Goal: Task Accomplishment & Management: Complete application form

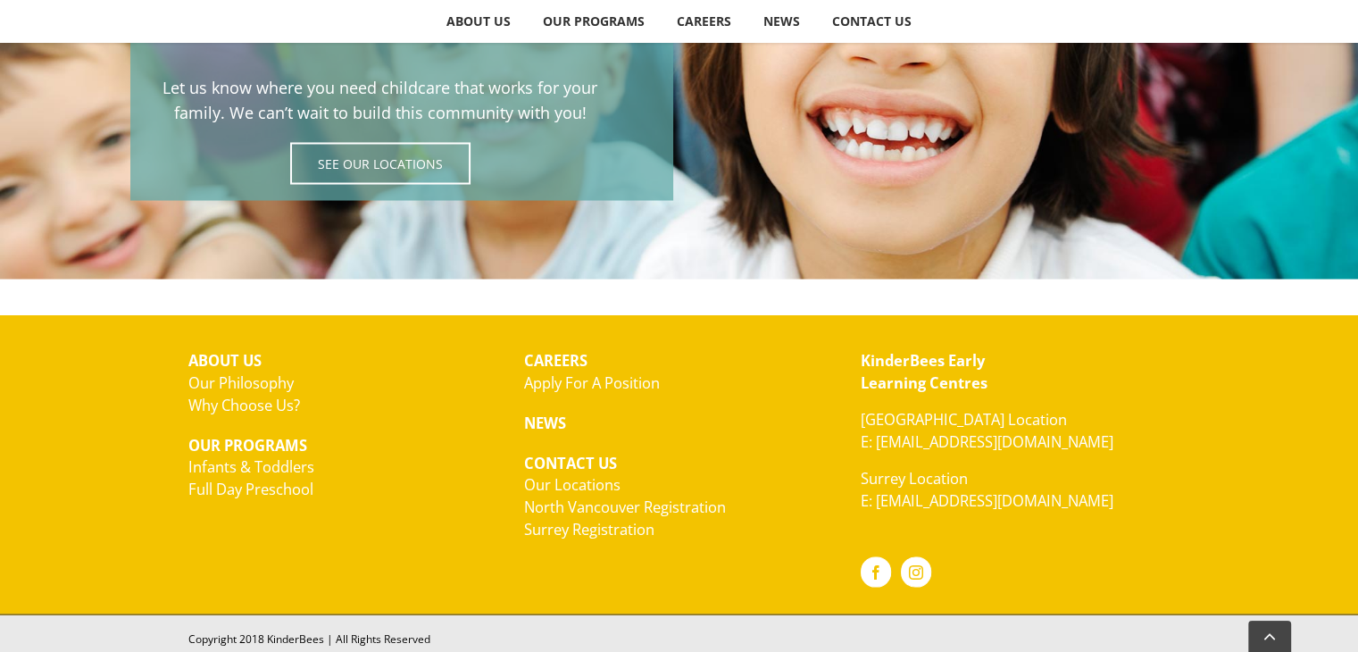
scroll to position [3298, 0]
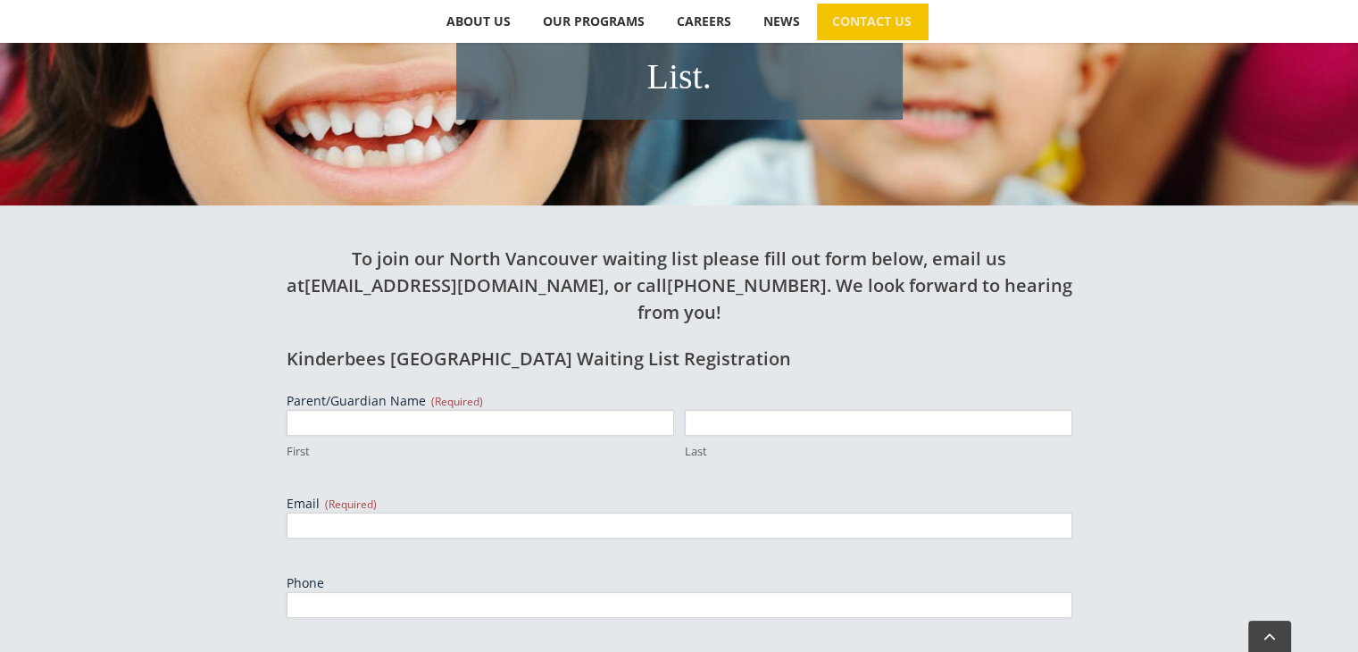
scroll to position [536, 0]
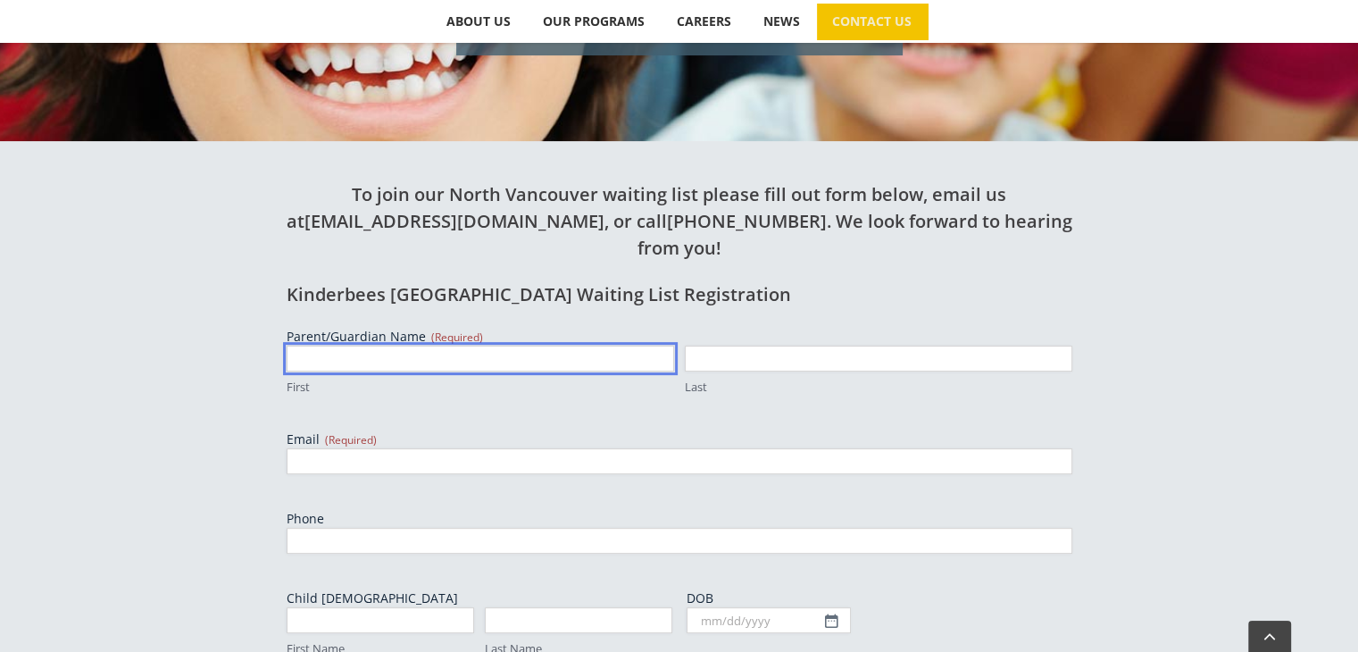
click at [334, 346] on input "First" at bounding box center [481, 359] width 388 height 26
click at [189, 281] on div "To join our North Vancouver waiting list please fill out form below, email us a…" at bounding box center [679, 636] width 982 height 990
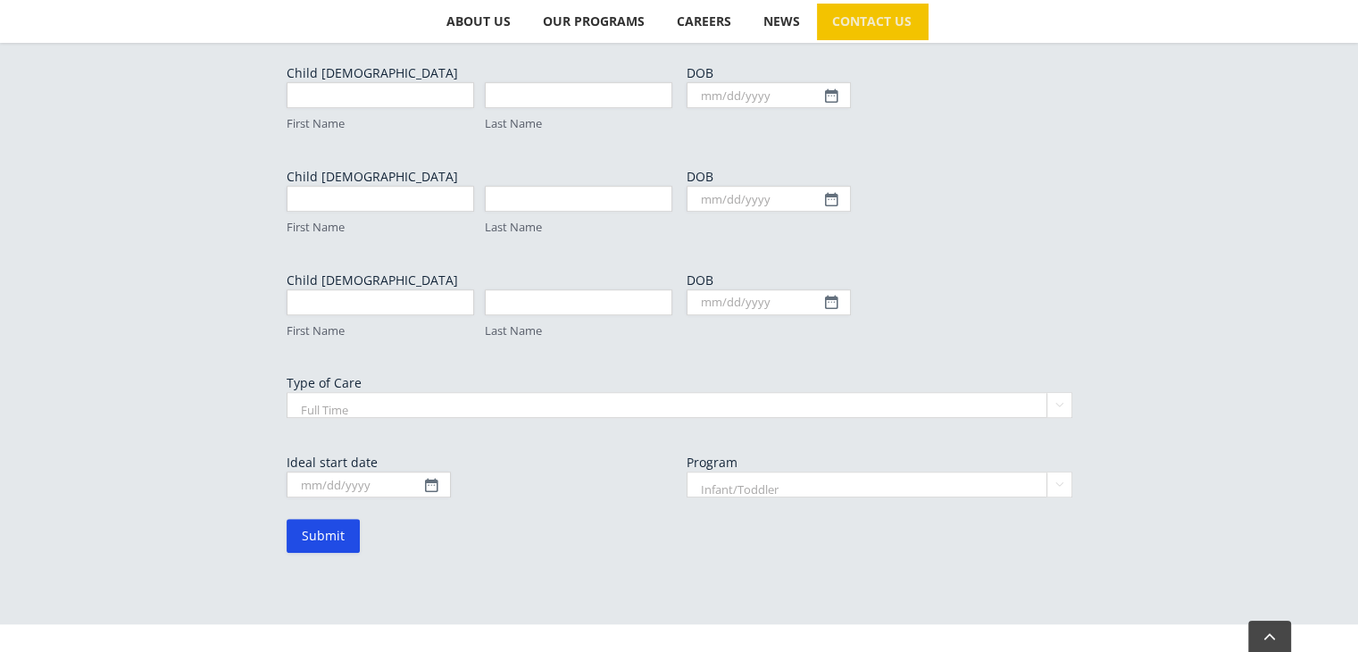
scroll to position [1072, 0]
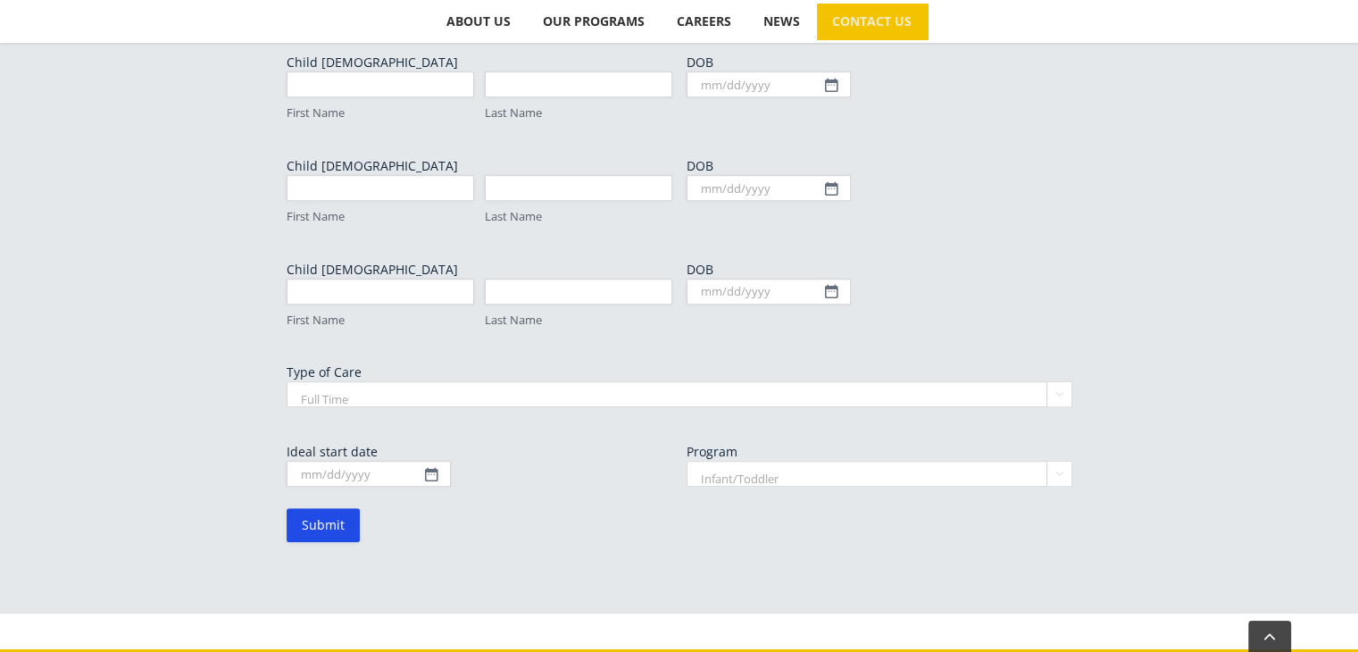
click at [314, 381] on select "Full Time Part Time" at bounding box center [680, 394] width 786 height 26
select select "Part Time"
click at [287, 381] on select "Full Time Part Time" at bounding box center [680, 394] width 786 height 26
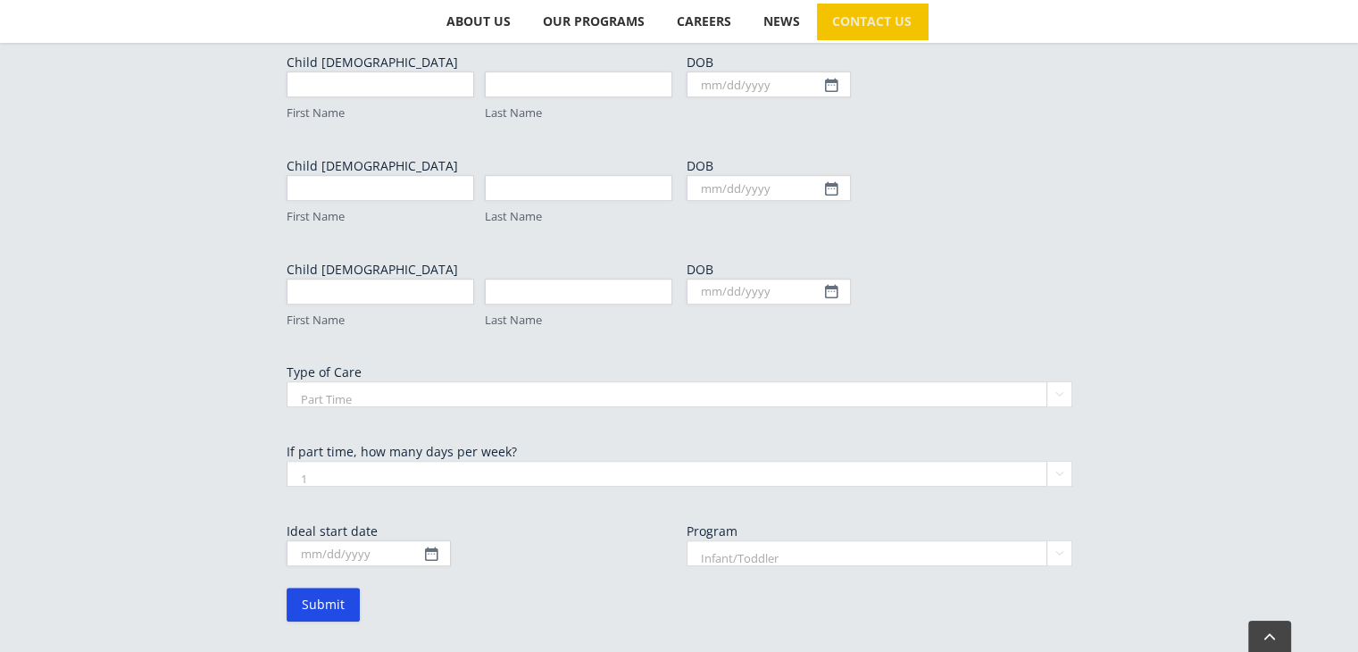
click at [221, 348] on div "To join our North Vancouver waiting list please fill out form below, email us a…" at bounding box center [679, 140] width 982 height 1070
click at [338, 461] on select "1 2 3 4 5" at bounding box center [680, 474] width 786 height 26
select select "3"
click at [287, 461] on select "1 2 3 4 5" at bounding box center [680, 474] width 786 height 26
click at [206, 447] on div "To join our North Vancouver waiting list please fill out form below, email us a…" at bounding box center [679, 140] width 982 height 1070
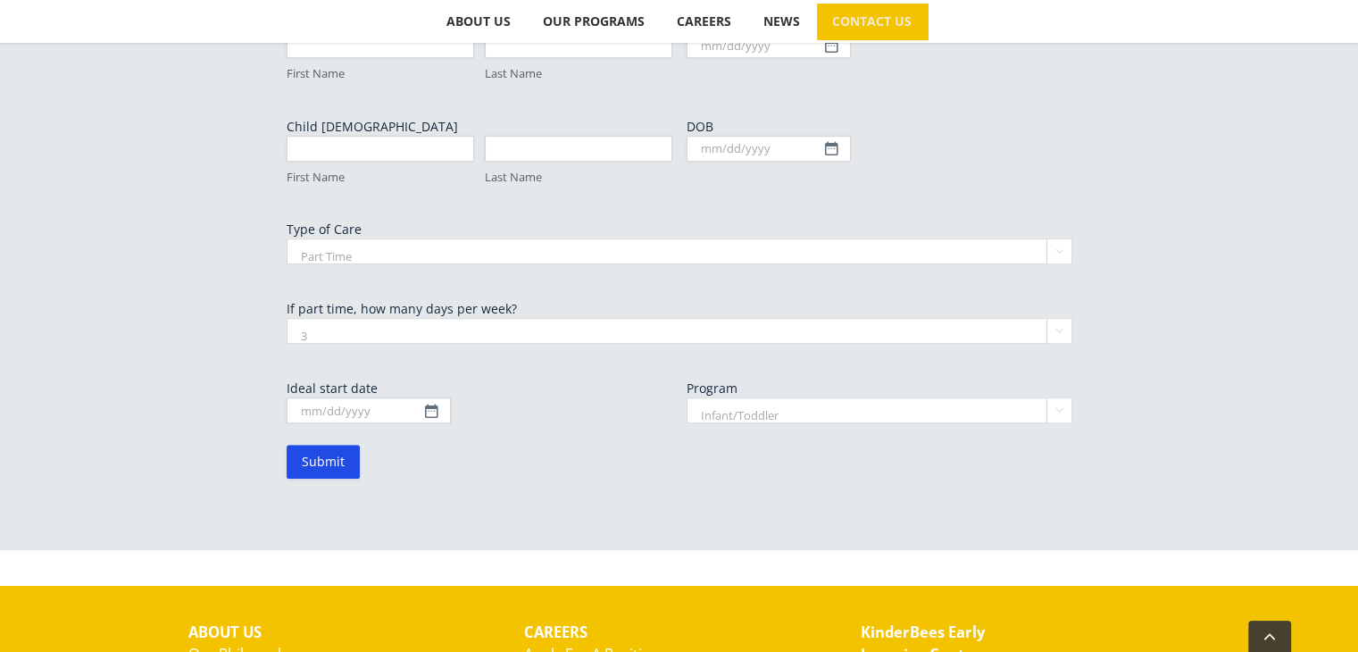
scroll to position [972, 0]
